Goal: Transaction & Acquisition: Purchase product/service

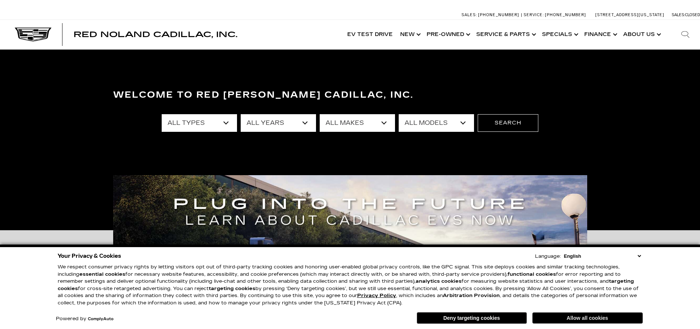
click at [583, 318] on button "Allow all cookies" at bounding box center [587, 318] width 110 height 11
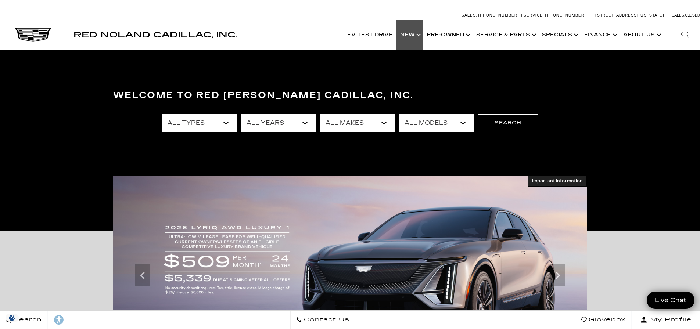
click at [411, 33] on link "Show New" at bounding box center [409, 34] width 26 height 29
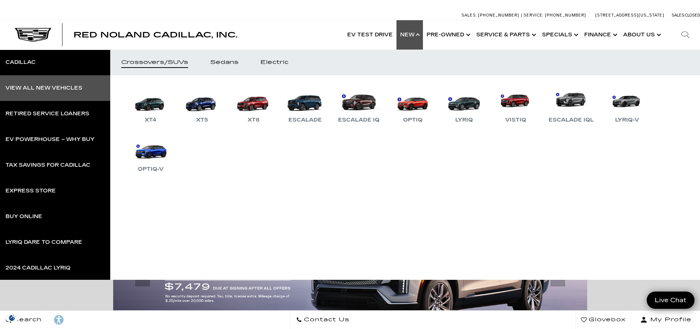
click at [59, 84] on link "View All New Vehicles" at bounding box center [55, 88] width 110 height 26
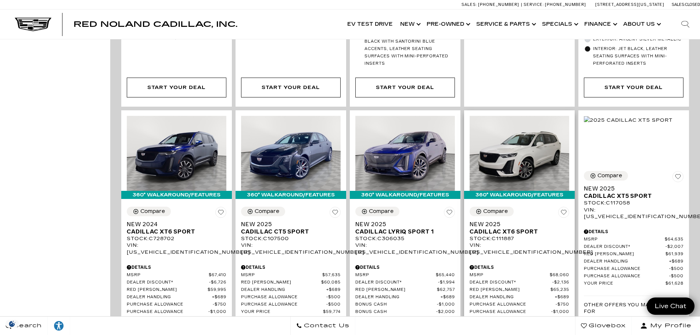
scroll to position [588, 0]
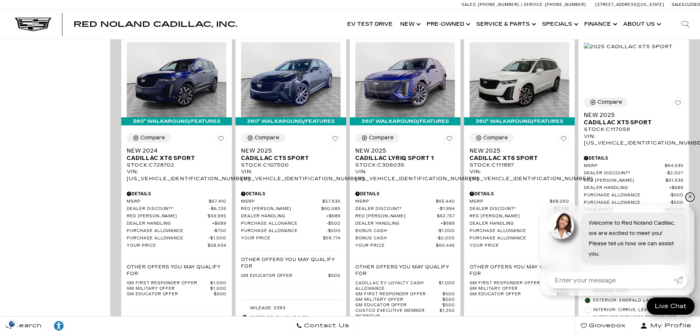
click at [691, 196] on link "✕" at bounding box center [689, 196] width 9 height 9
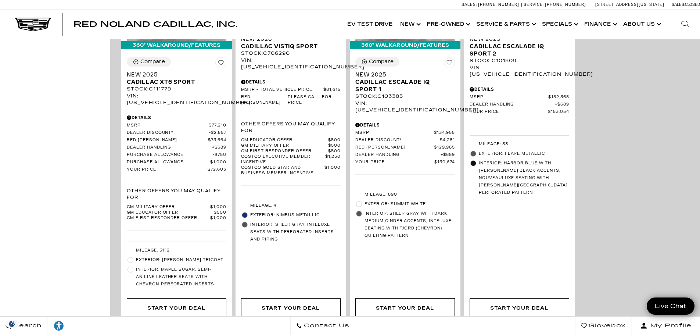
scroll to position [1653, 0]
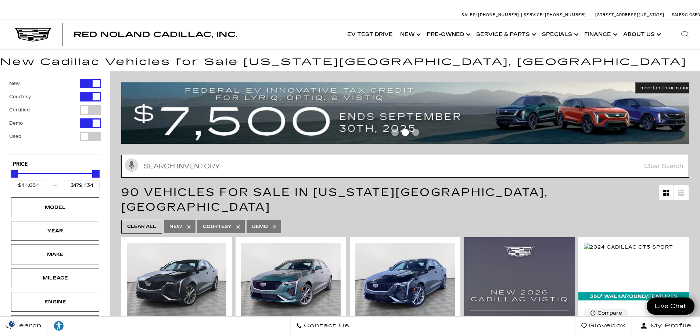
click at [618, 165] on input "text" at bounding box center [404, 166] width 567 height 23
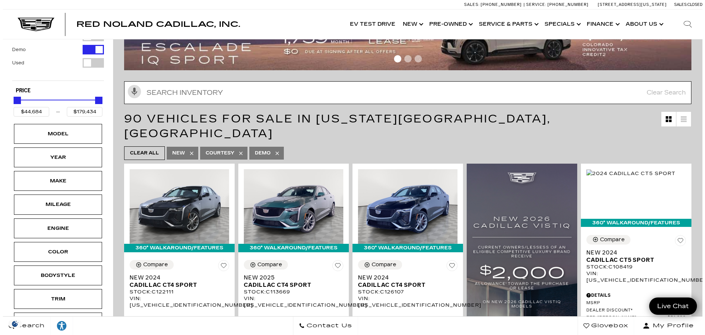
scroll to position [110, 0]
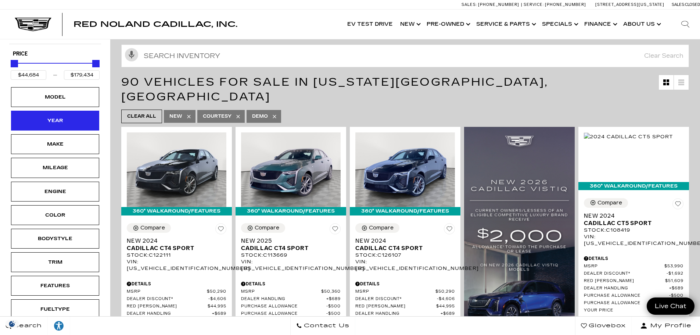
click at [76, 119] on div "Year" at bounding box center [55, 121] width 88 height 20
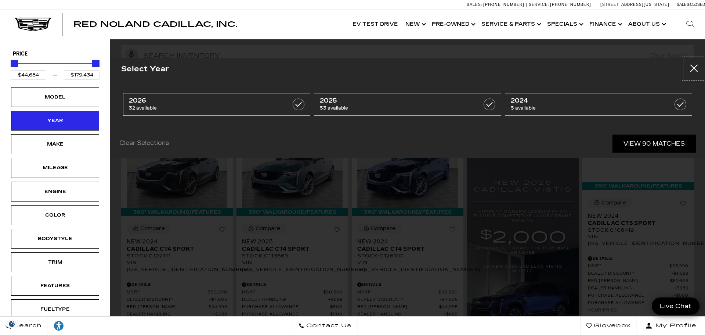
drag, startPoint x: 694, startPoint y: 68, endPoint x: 678, endPoint y: 67, distance: 16.2
click at [694, 68] on button "Close" at bounding box center [694, 69] width 22 height 22
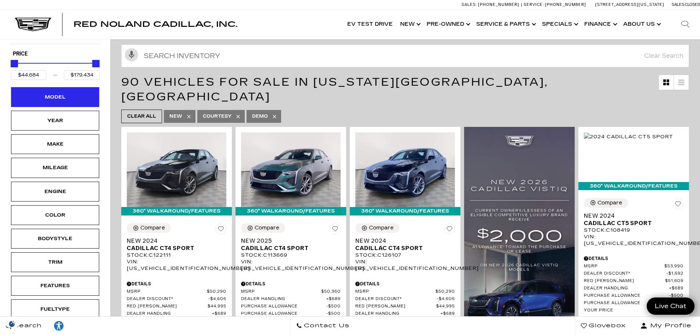
click at [68, 94] on div "Model" at bounding box center [55, 97] width 37 height 8
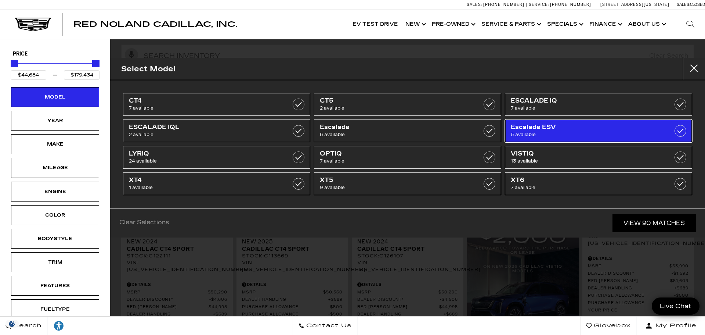
click at [529, 126] on span "Escalade ESV" at bounding box center [585, 126] width 149 height 7
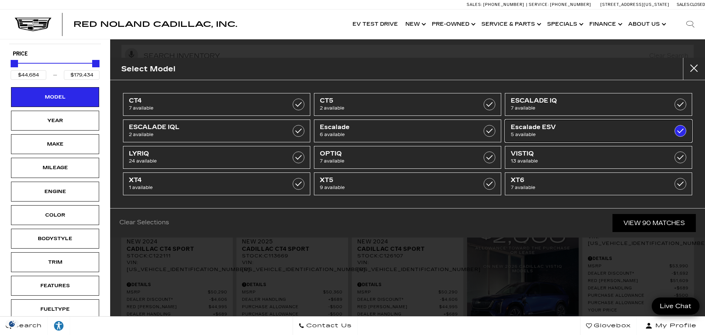
type input "$118,829"
checkbox input "true"
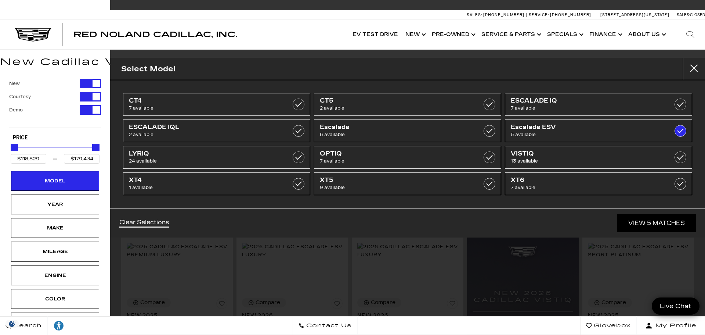
click at [316, 28] on div "Red Noland Cadillac, Inc. Accessible Menu EV Test Drive Show New Cadillac Cross…" at bounding box center [352, 34] width 705 height 29
click at [699, 71] on button "Close" at bounding box center [694, 69] width 22 height 22
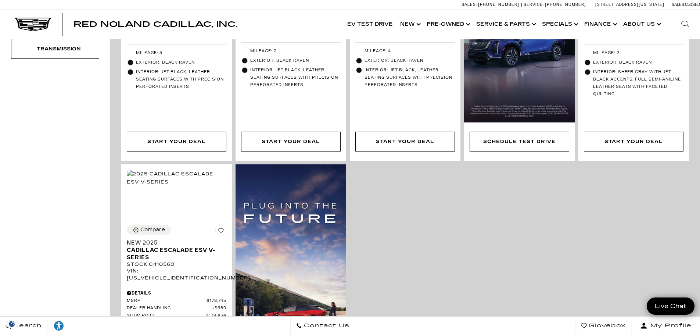
scroll to position [404, 0]
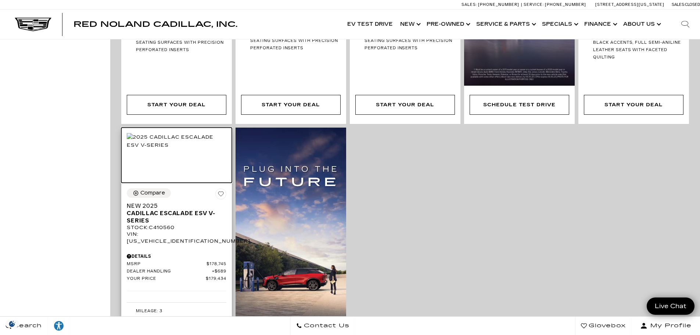
click at [175, 145] on img at bounding box center [177, 141] width 100 height 16
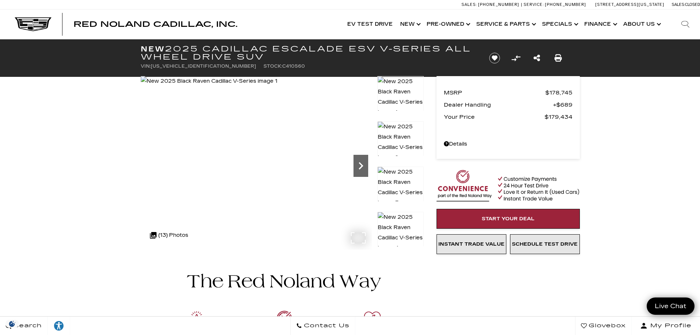
click at [361, 164] on icon "Next" at bounding box center [360, 165] width 4 height 7
click at [159, 86] on img at bounding box center [210, 81] width 138 height 10
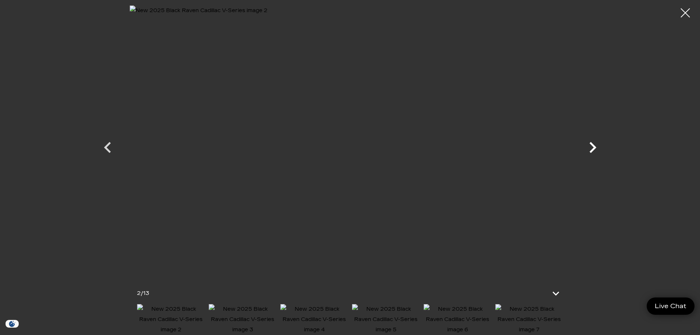
click at [587, 146] on icon "Next" at bounding box center [592, 147] width 22 height 22
click at [587, 143] on icon "Next" at bounding box center [592, 147] width 22 height 22
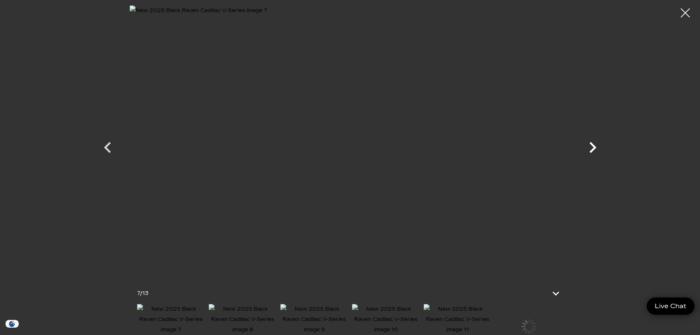
click at [587, 142] on icon "Next" at bounding box center [592, 147] width 22 height 22
click at [594, 144] on icon "Next" at bounding box center [592, 147] width 22 height 22
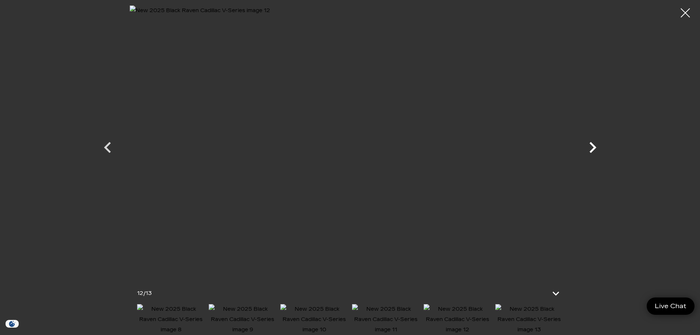
click at [594, 144] on icon "Next" at bounding box center [592, 147] width 22 height 22
click at [685, 14] on div at bounding box center [684, 12] width 19 height 19
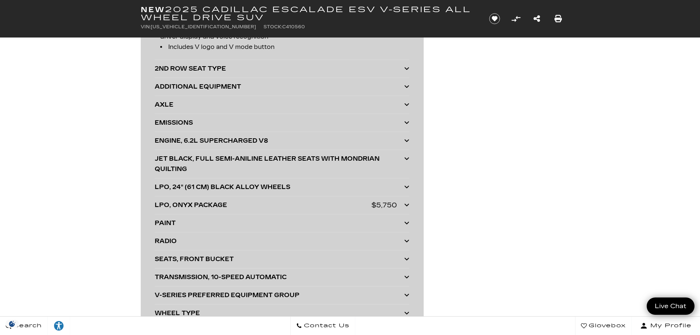
scroll to position [1983, 0]
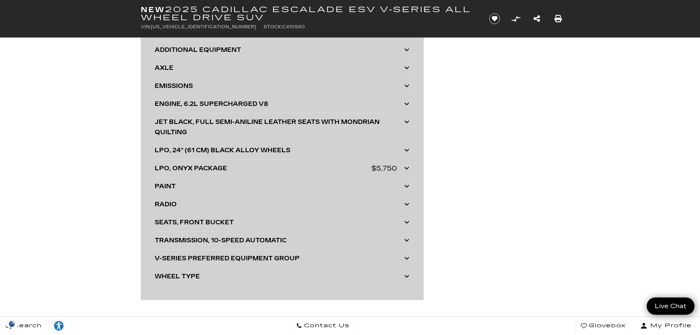
click at [302, 168] on div "LPO, ONYX PACKAGE" at bounding box center [263, 168] width 217 height 10
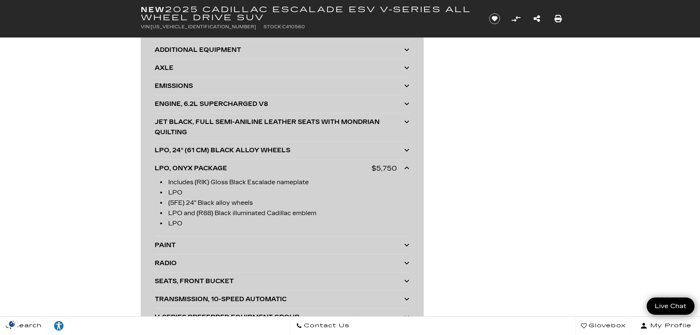
scroll to position [2020, 0]
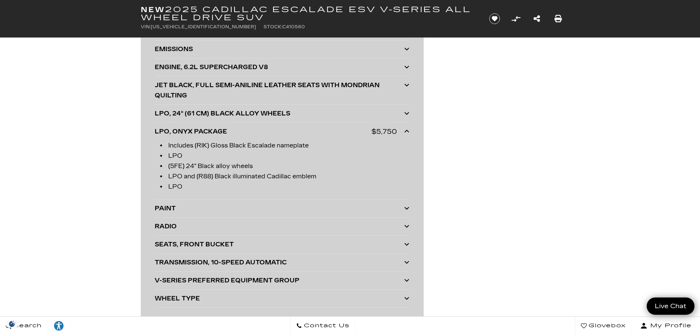
click at [210, 207] on div "PAINT" at bounding box center [279, 208] width 249 height 10
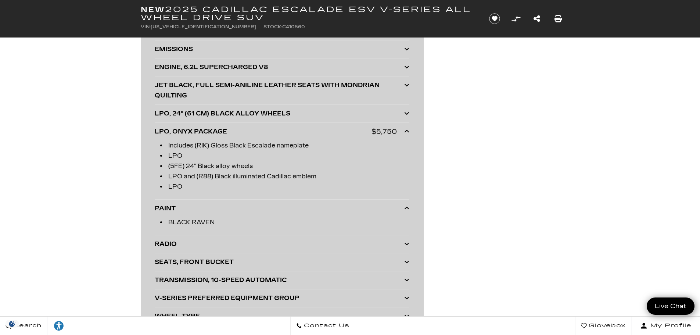
click at [210, 207] on div "PAINT" at bounding box center [279, 208] width 249 height 10
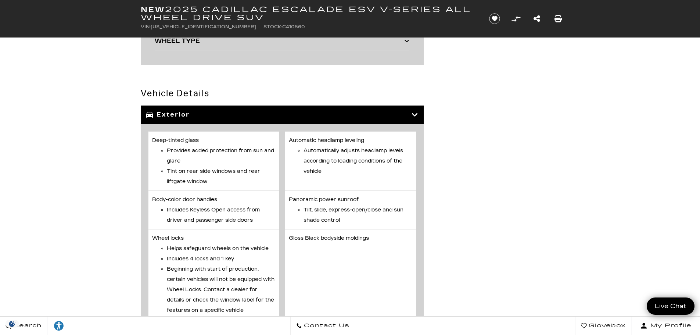
scroll to position [2314, 0]
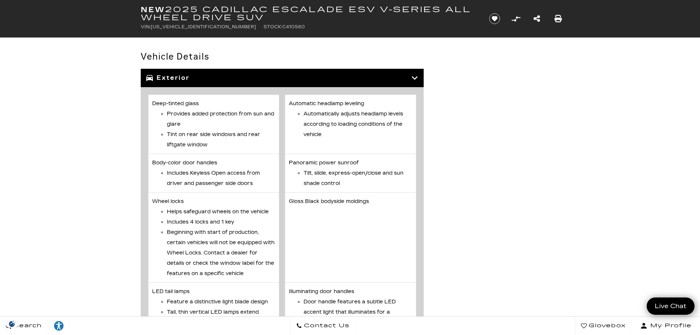
click at [358, 73] on div "Exterior" at bounding box center [282, 78] width 283 height 18
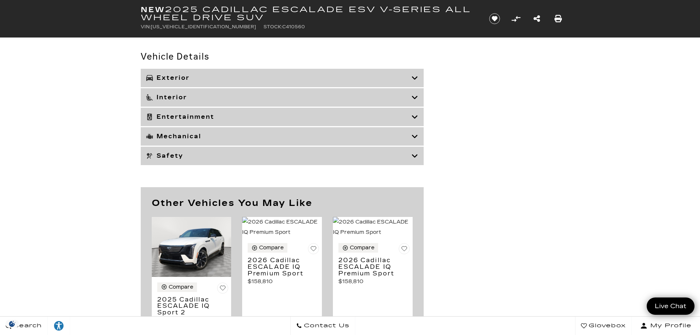
click at [380, 97] on h3 "Interior" at bounding box center [278, 97] width 265 height 7
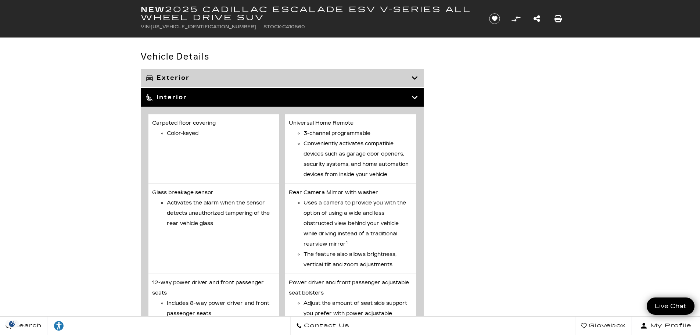
click at [380, 97] on h3 "Interior" at bounding box center [278, 97] width 265 height 7
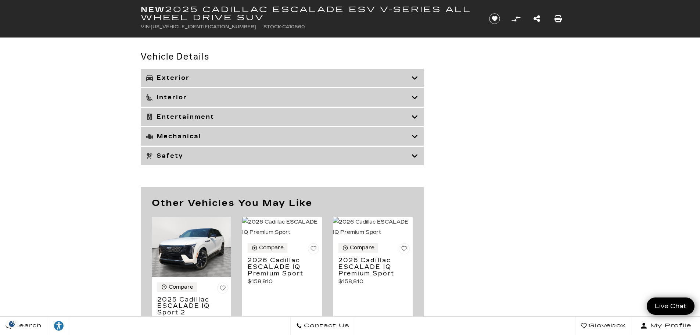
click at [379, 121] on div "Entertainment" at bounding box center [282, 117] width 283 height 18
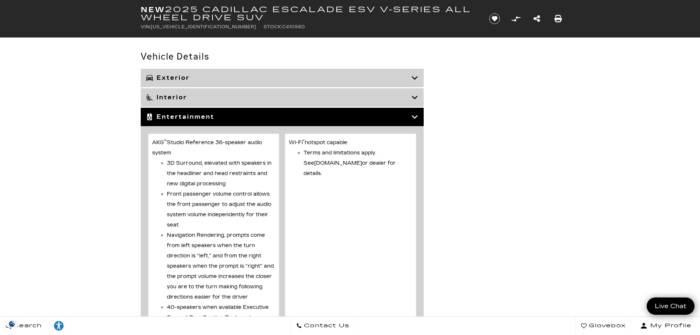
click at [379, 121] on div "Entertainment" at bounding box center [282, 117] width 283 height 18
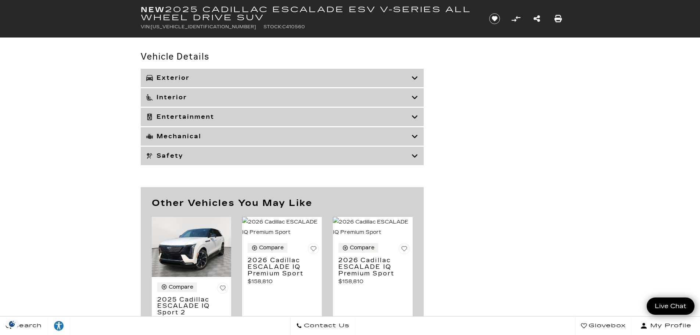
click at [377, 131] on div "Mechanical" at bounding box center [282, 136] width 283 height 18
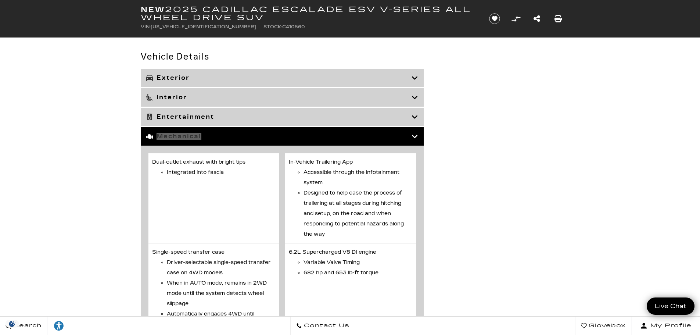
click at [377, 131] on div "Mechanical" at bounding box center [282, 136] width 283 height 18
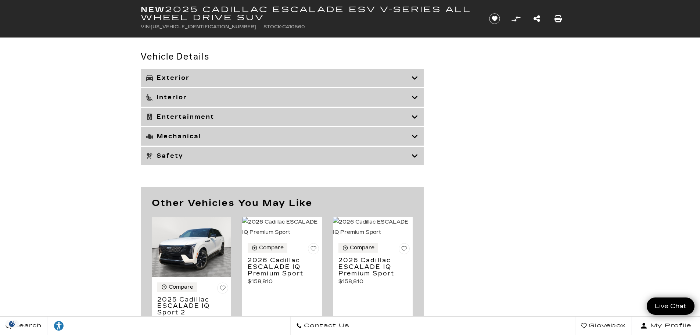
click at [386, 162] on div "Safety" at bounding box center [282, 156] width 283 height 18
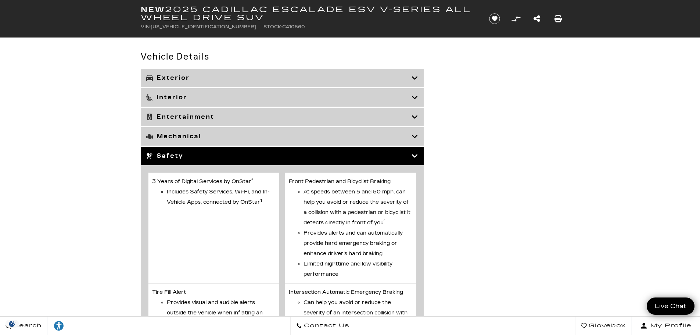
click at [386, 161] on div "Safety" at bounding box center [282, 156] width 283 height 18
